Goal: Find specific page/section: Find specific page/section

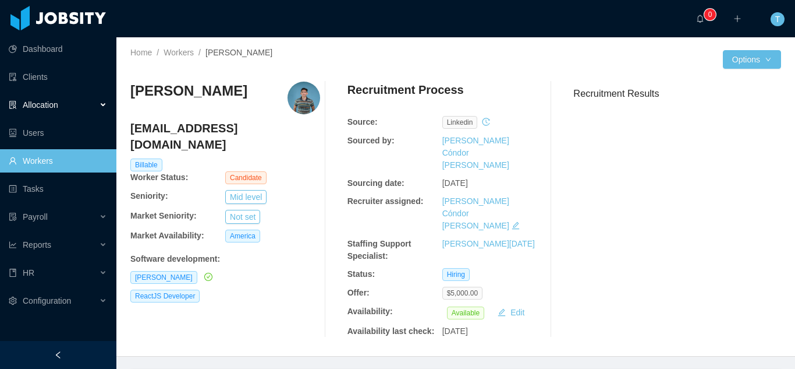
click at [48, 109] on span "Allocation" at bounding box center [41, 104] width 36 height 9
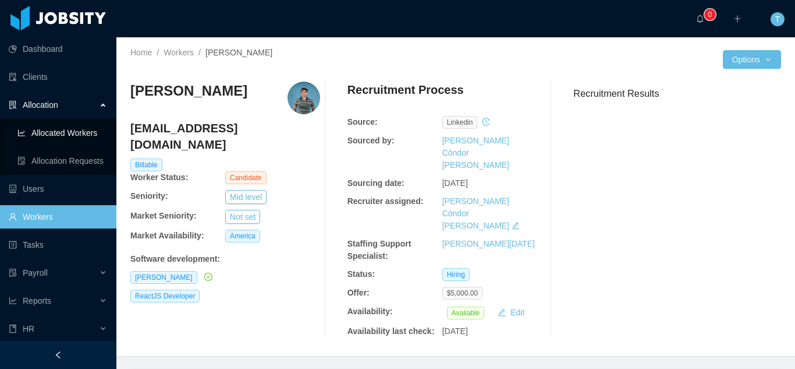
click at [63, 133] on link "Allocated Workers" at bounding box center [62, 132] width 90 height 23
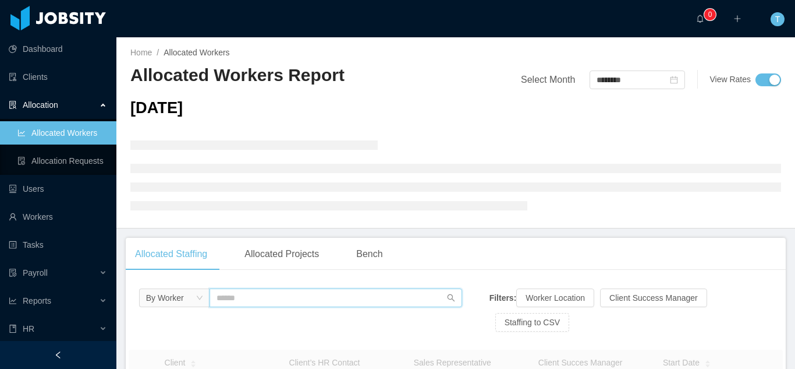
click at [228, 301] on input "text" at bounding box center [336, 297] width 253 height 19
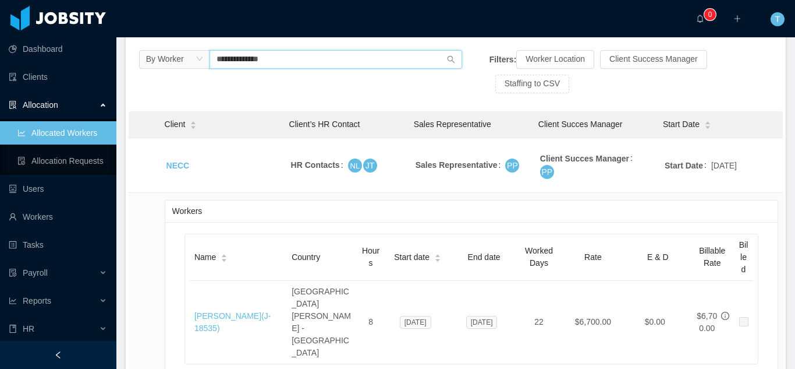
scroll to position [240, 0]
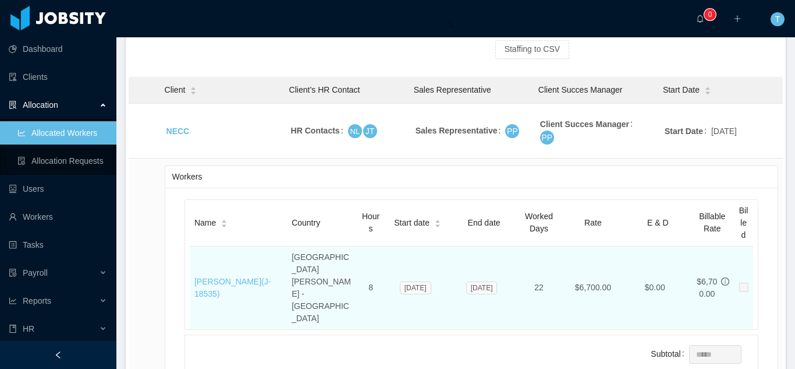
type input "**********"
click at [193, 254] on td "[PERSON_NAME] (J- 18535 )" at bounding box center [238, 287] width 97 height 83
click at [233, 277] on link "[PERSON_NAME] (J- 18535 )" at bounding box center [232, 288] width 76 height 22
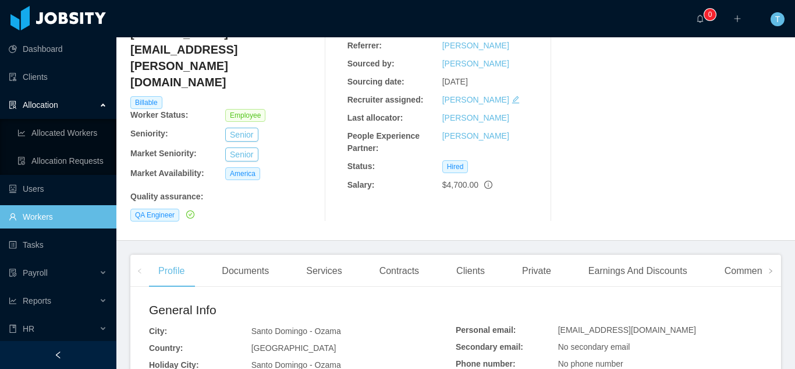
scroll to position [105, 0]
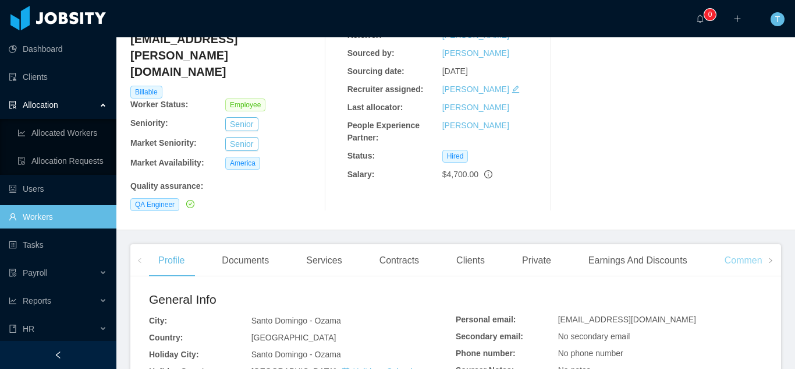
click at [731, 244] on div "Comments" at bounding box center [747, 260] width 63 height 33
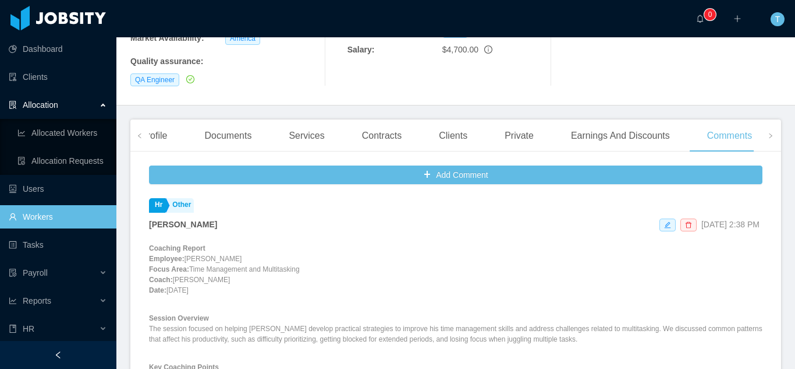
scroll to position [231, 0]
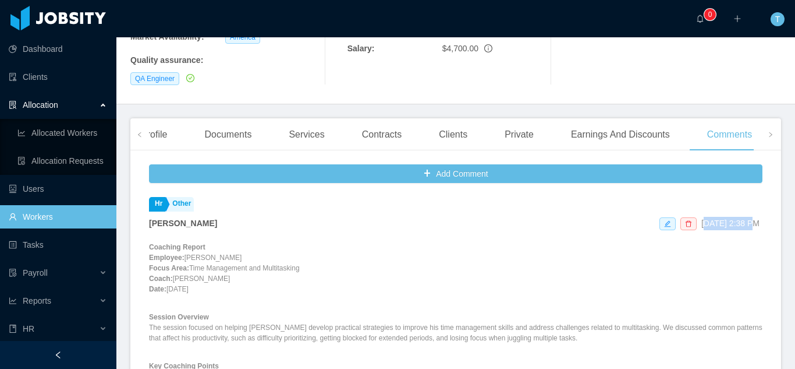
drag, startPoint x: 664, startPoint y: 195, endPoint x: 707, endPoint y: 192, distance: 43.2
click at [707, 218] on span "[DATE] 2:38 PM" at bounding box center [731, 222] width 58 height 9
drag, startPoint x: 168, startPoint y: 257, endPoint x: 229, endPoint y: 261, distance: 60.7
click at [229, 261] on p "Coaching Report Employee: [PERSON_NAME] Focus Area: Time Management and Multita…" at bounding box center [456, 268] width 614 height 52
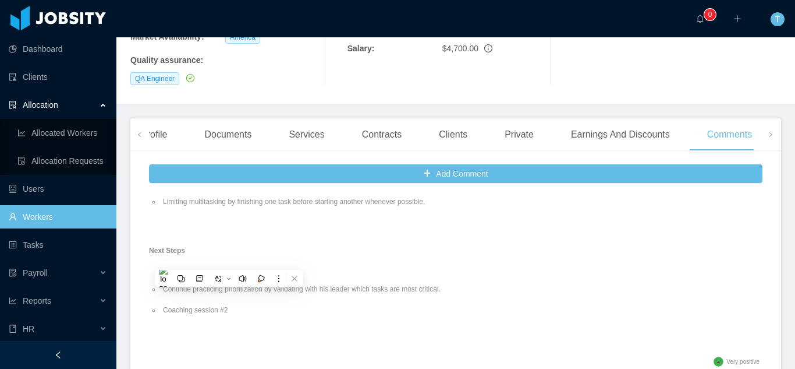
scroll to position [303, 0]
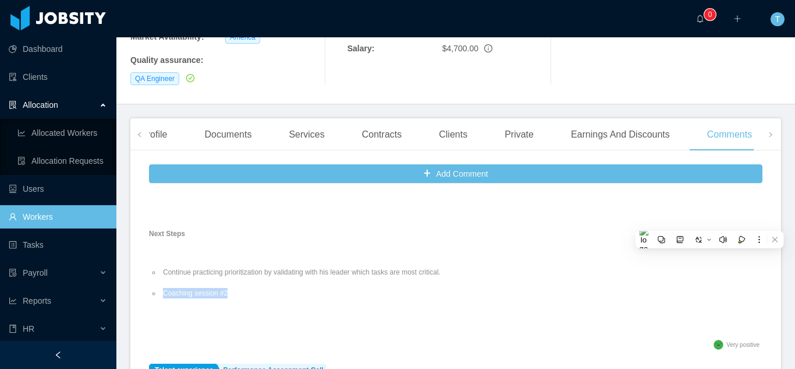
drag, startPoint x: 241, startPoint y: 260, endPoint x: 160, endPoint y: 264, distance: 81.6
click at [160, 264] on ul "Continue practicing prioritization by validating with his leader which tasks ar…" at bounding box center [456, 287] width 614 height 63
